Goal: Find specific page/section: Find specific page/section

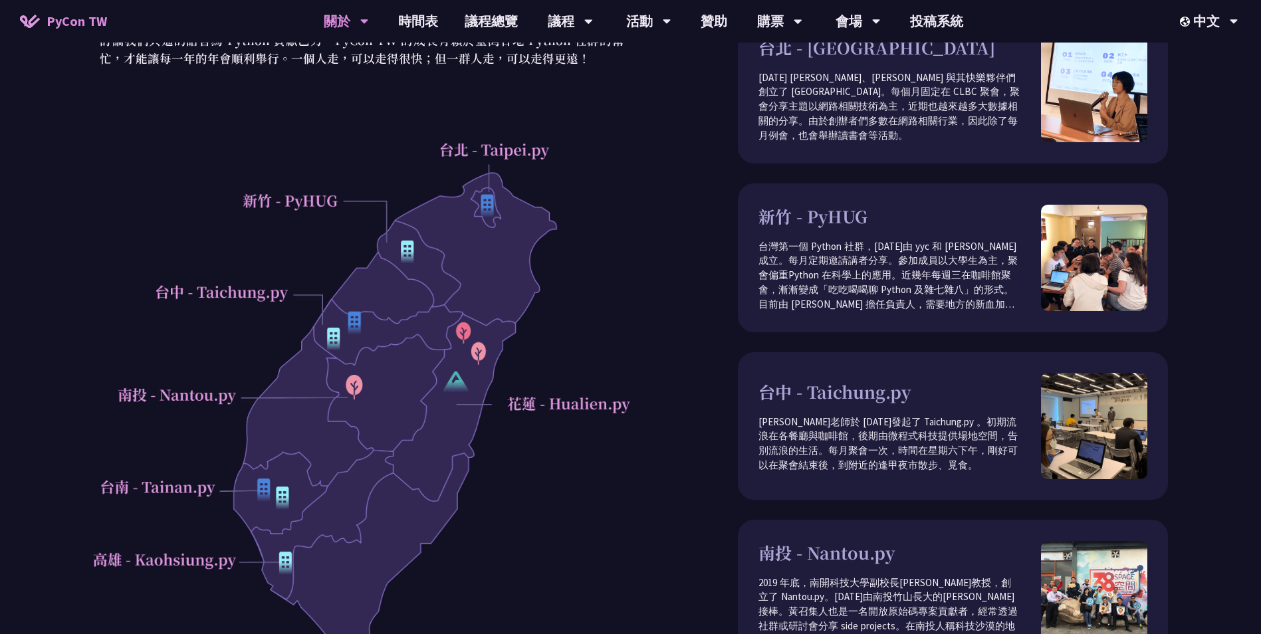
scroll to position [133, 0]
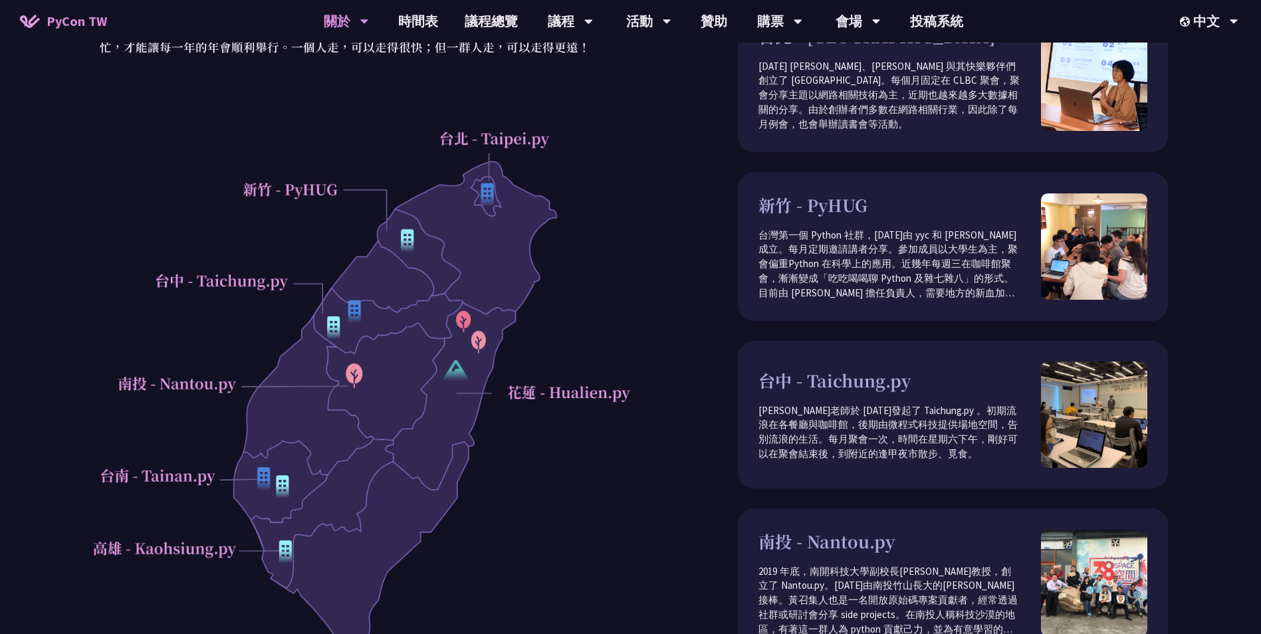
click at [230, 282] on div at bounding box center [362, 404] width 538 height 564
click at [330, 329] on div at bounding box center [362, 404] width 538 height 564
click at [340, 329] on div at bounding box center [362, 404] width 538 height 564
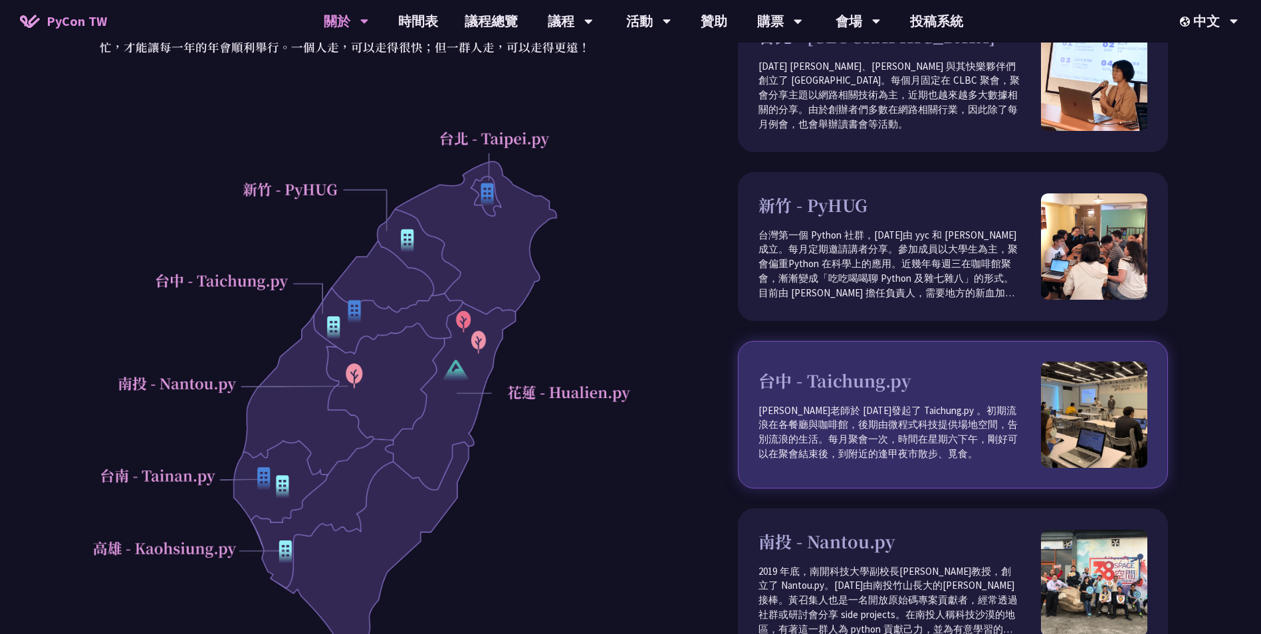
drag, startPoint x: 879, startPoint y: 420, endPoint x: 840, endPoint y: 418, distance: 39.3
click at [840, 418] on p "[PERSON_NAME]老師於 [DATE]發起了 Taichung.py 。初期流浪在各餐廳與咖啡館，後期由微程式科技提供場地空間，告別流浪的生活。每月聚…" at bounding box center [899, 432] width 282 height 58
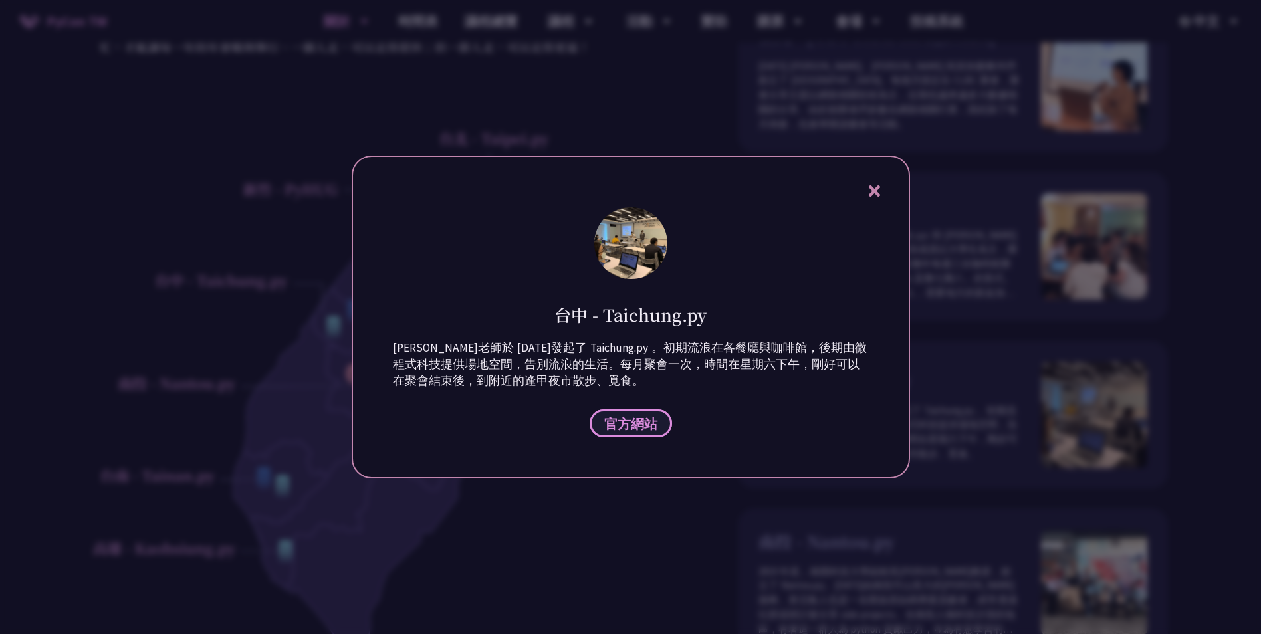
click at [645, 427] on span "官方網站" at bounding box center [630, 423] width 53 height 17
click at [876, 190] on icon at bounding box center [874, 190] width 11 height 11
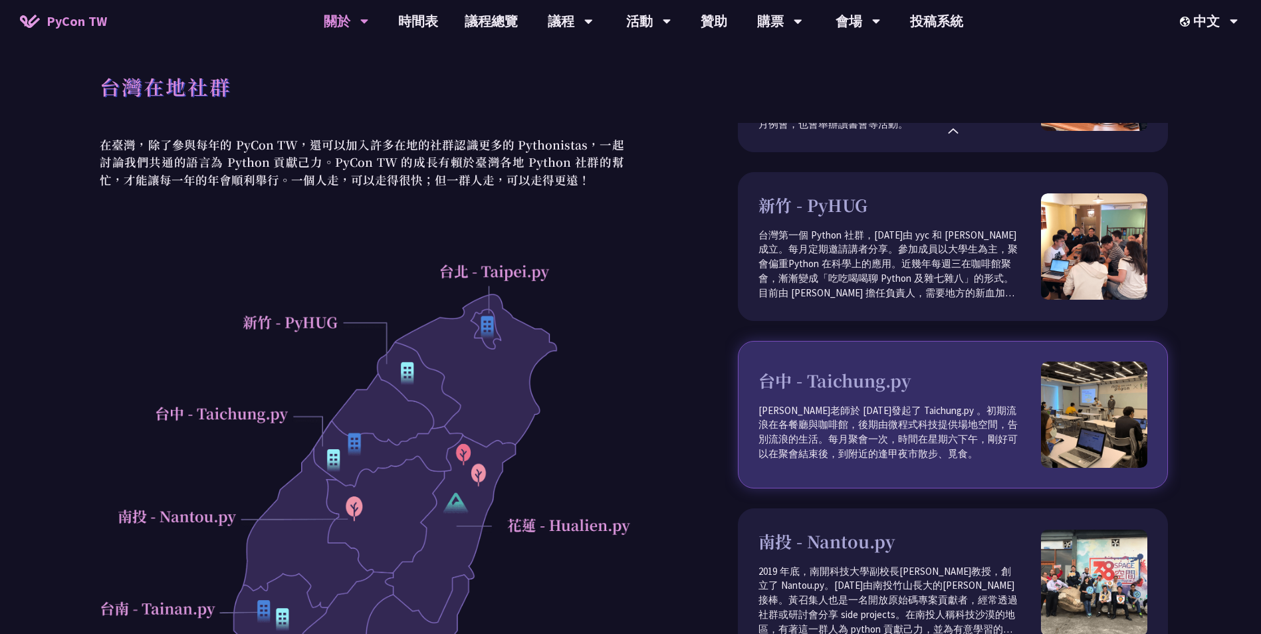
click at [883, 415] on p "[PERSON_NAME]老師於 [DATE]發起了 Taichung.py 。初期流浪在各餐廳與咖啡館，後期由微程式科技提供場地空間，告別流浪的生活。每月聚…" at bounding box center [899, 432] width 282 height 58
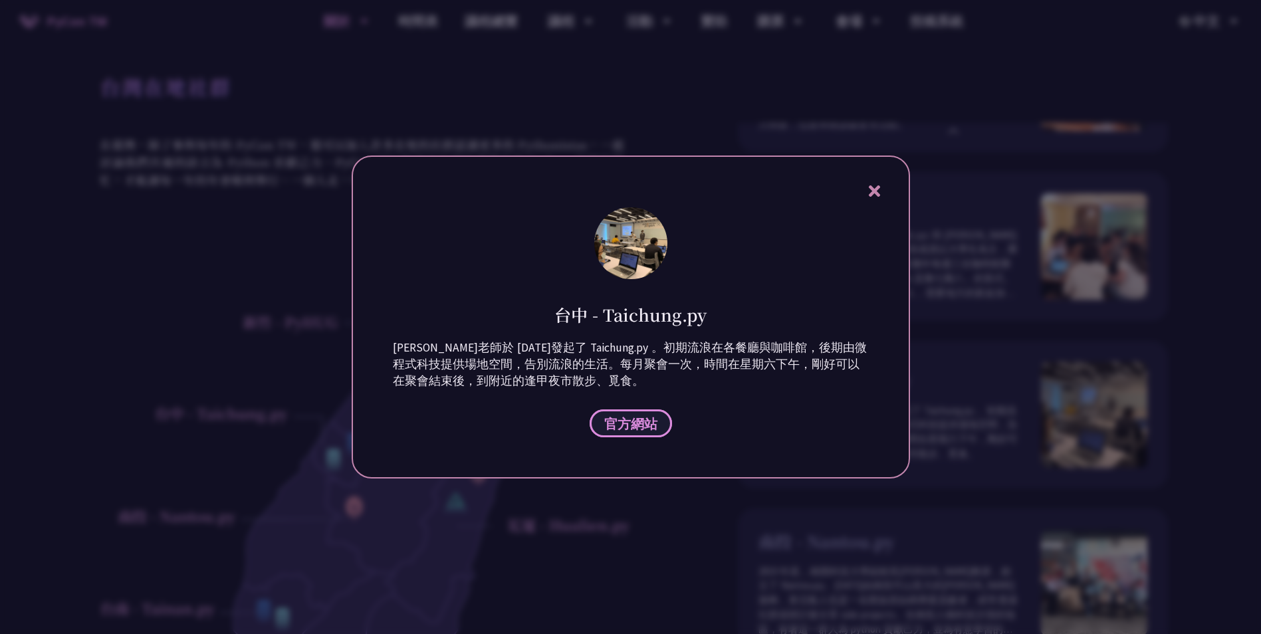
click at [649, 429] on span "官方網站" at bounding box center [630, 423] width 53 height 17
click at [647, 417] on span "官方網站" at bounding box center [630, 423] width 53 height 17
click at [878, 192] on icon at bounding box center [874, 191] width 17 height 17
